Goal: Information Seeking & Learning: Learn about a topic

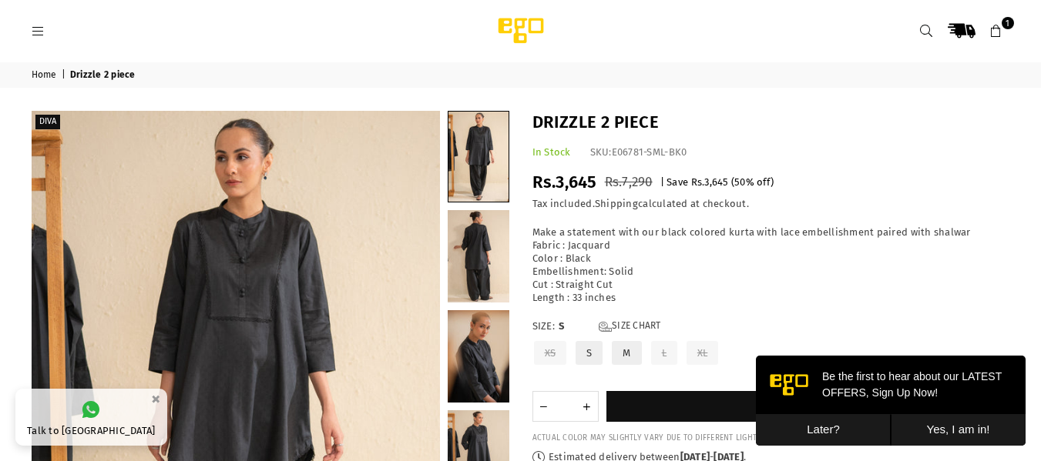
click at [35, 31] on icon at bounding box center [39, 32] width 14 height 14
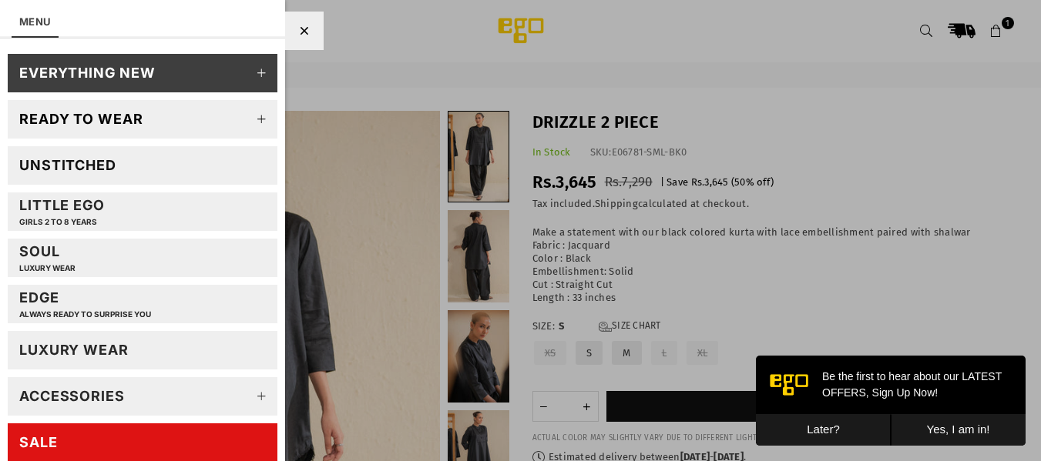
click at [173, 124] on link "Ready to wear" at bounding box center [143, 119] width 270 height 39
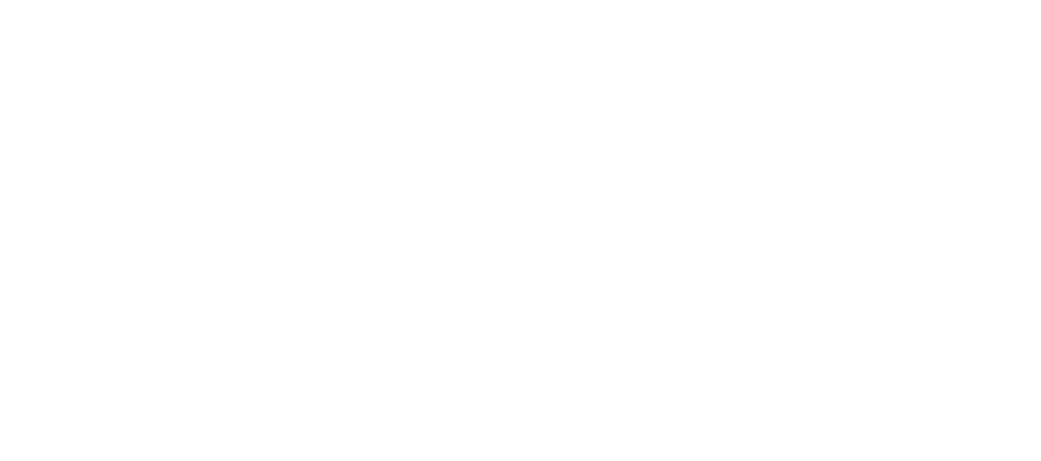
select select "**********"
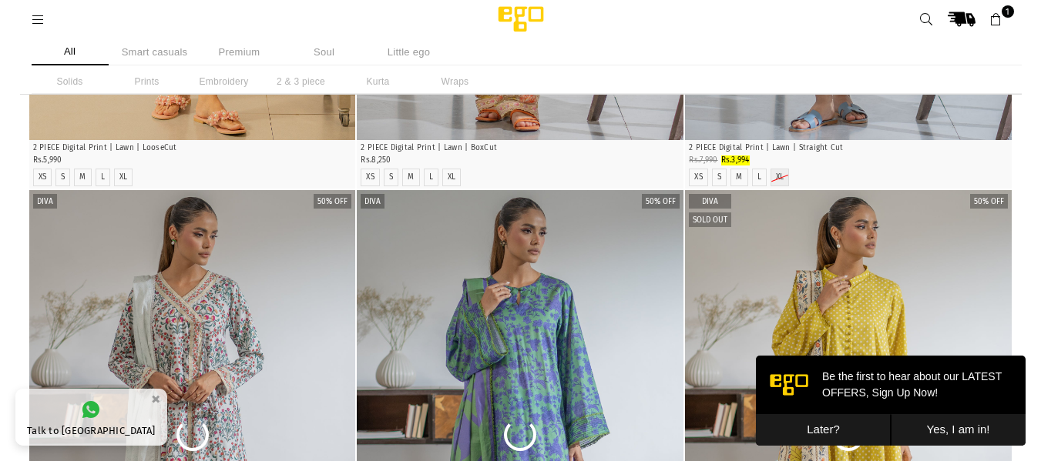
scroll to position [1937, 0]
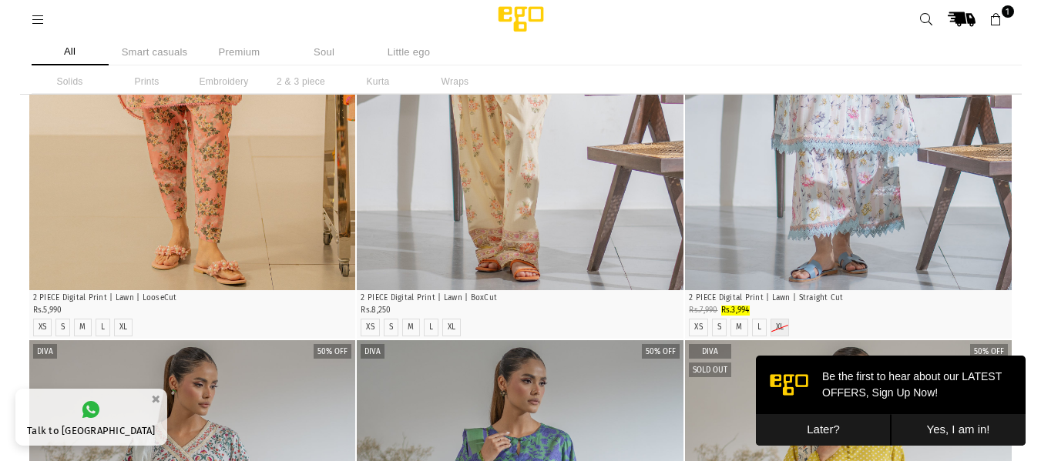
click at [65, 82] on li "Solids" at bounding box center [70, 81] width 77 height 25
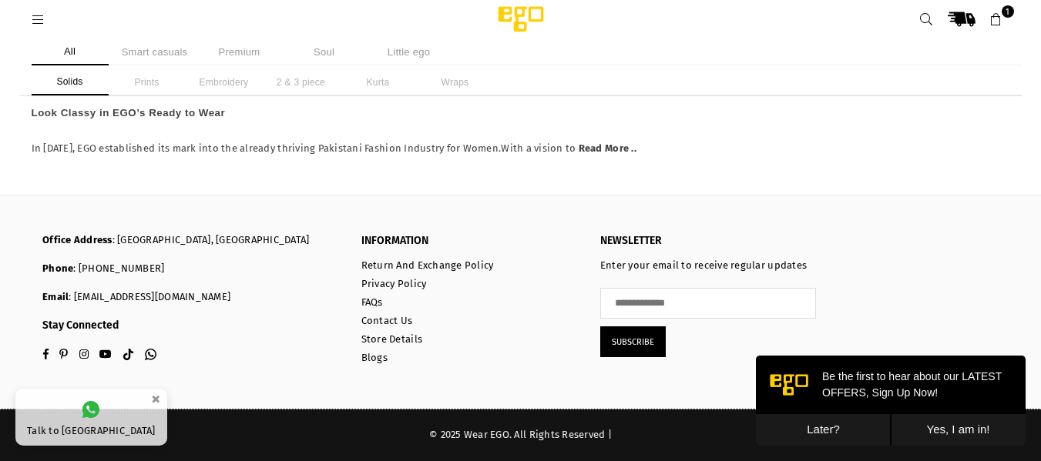
scroll to position [2444, 0]
click at [932, 18] on icon at bounding box center [927, 20] width 14 height 14
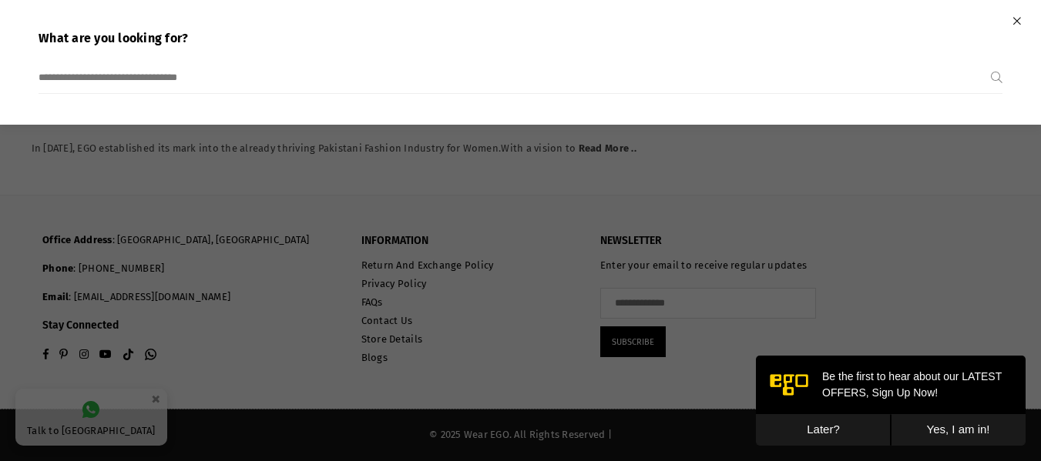
click at [145, 77] on input "search" at bounding box center [515, 77] width 952 height 31
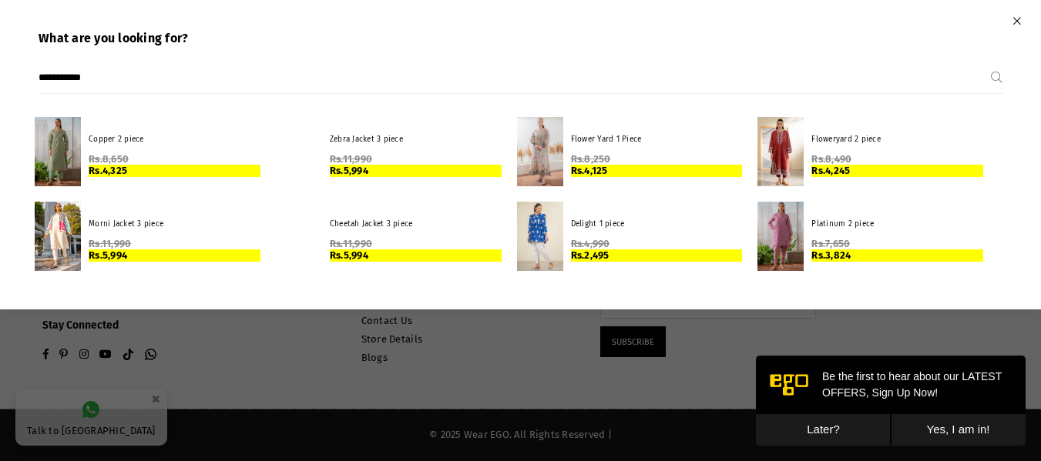
type input "**********"
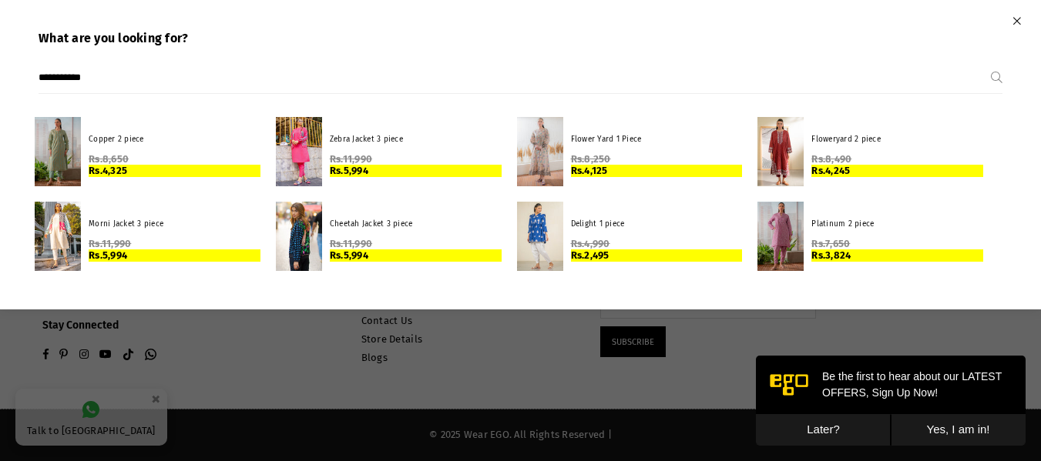
click at [991, 62] on button "Submit" at bounding box center [997, 77] width 12 height 31
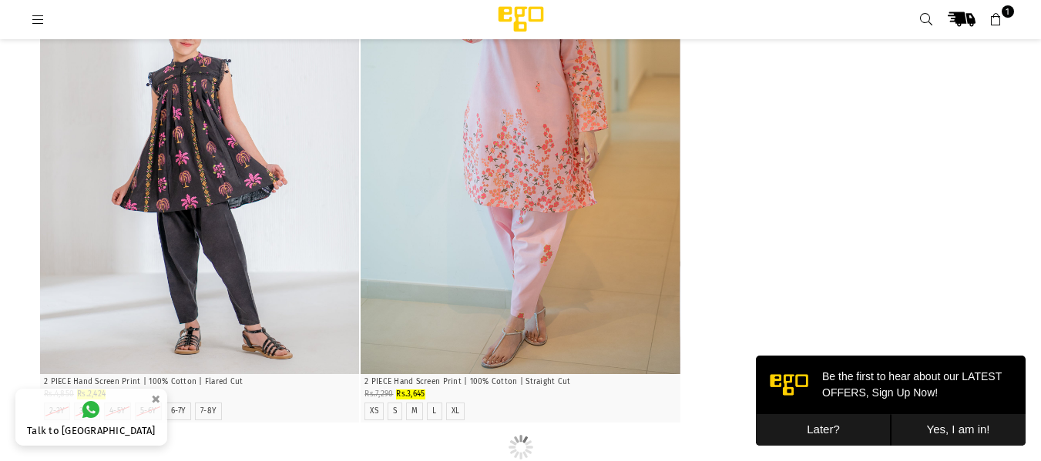
scroll to position [3505, 0]
